Goal: Navigation & Orientation: Find specific page/section

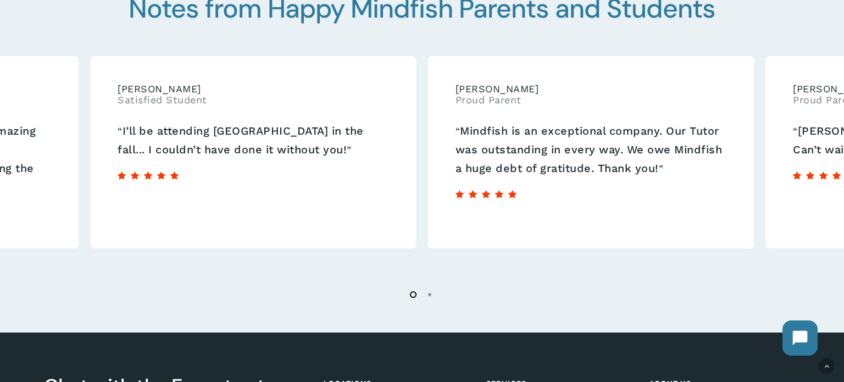
scroll to position [1950, 0]
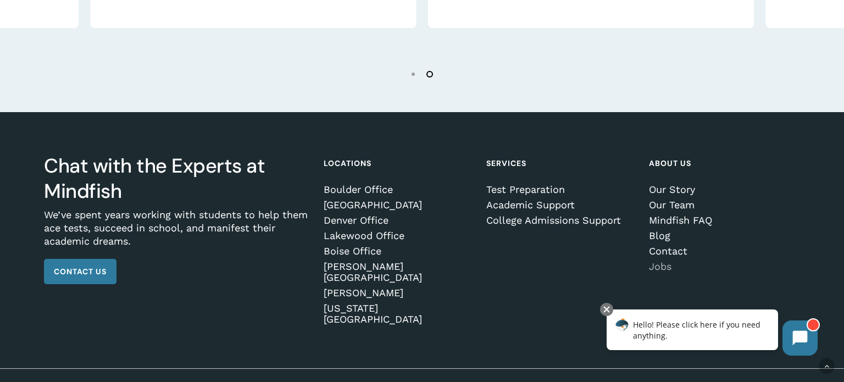
click at [658, 264] on link "Jobs" at bounding box center [722, 266] width 147 height 11
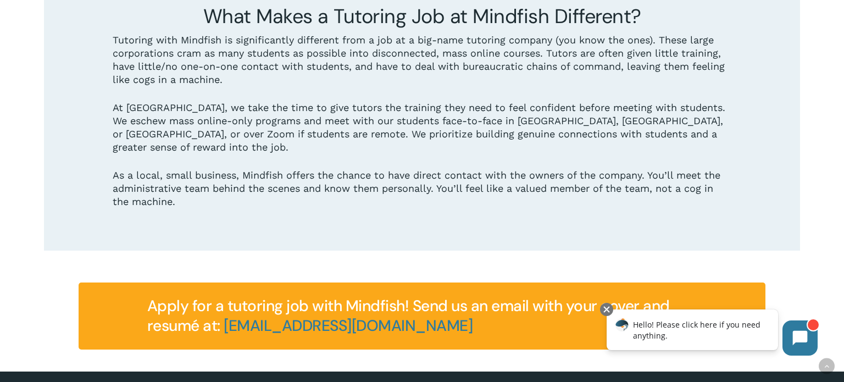
scroll to position [1467, 0]
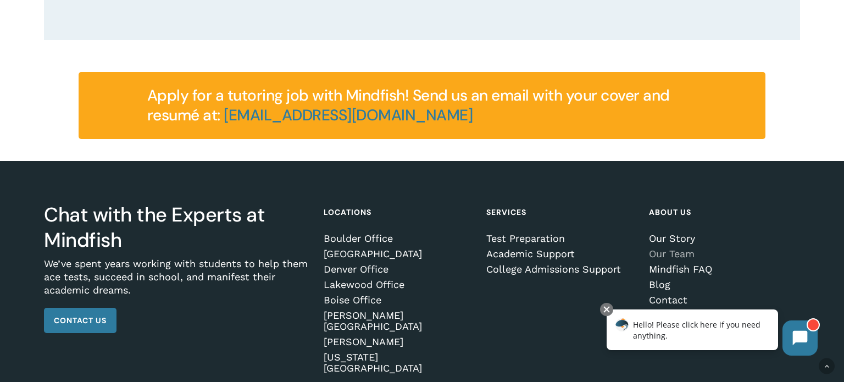
click at [673, 248] on link "Our Team" at bounding box center [722, 253] width 147 height 11
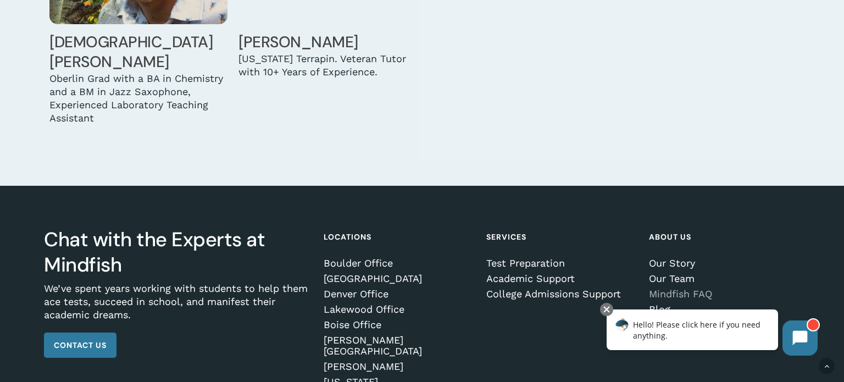
scroll to position [3788, 0]
